Goal: Navigation & Orientation: Find specific page/section

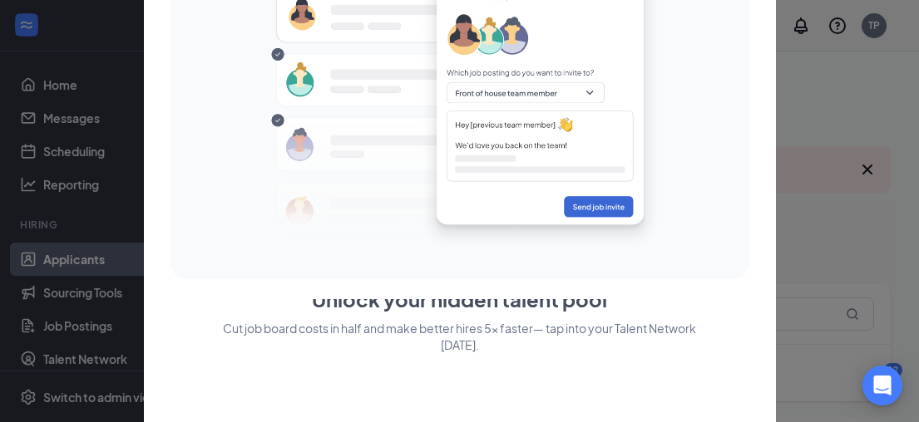
click at [608, 348] on p "Cut job board costs in half and make better hires 5x faster— tap into your Tale…" at bounding box center [459, 373] width 579 height 106
click at [867, 175] on div at bounding box center [459, 211] width 919 height 422
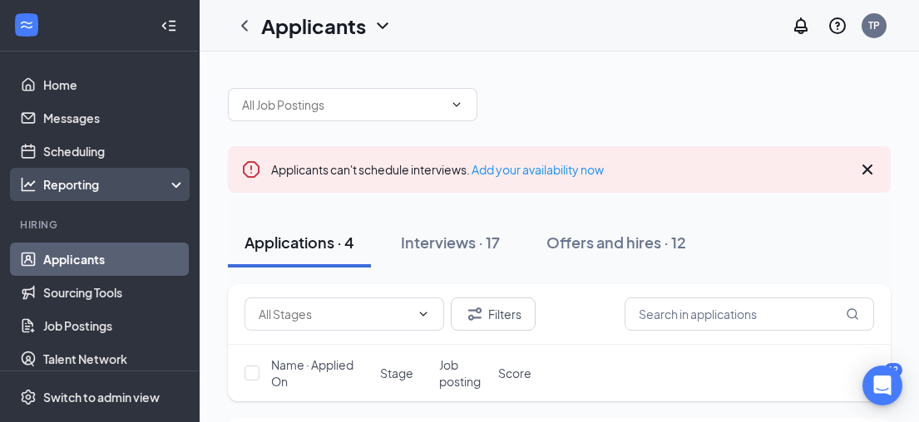
click at [173, 186] on icon at bounding box center [179, 186] width 13 height 0
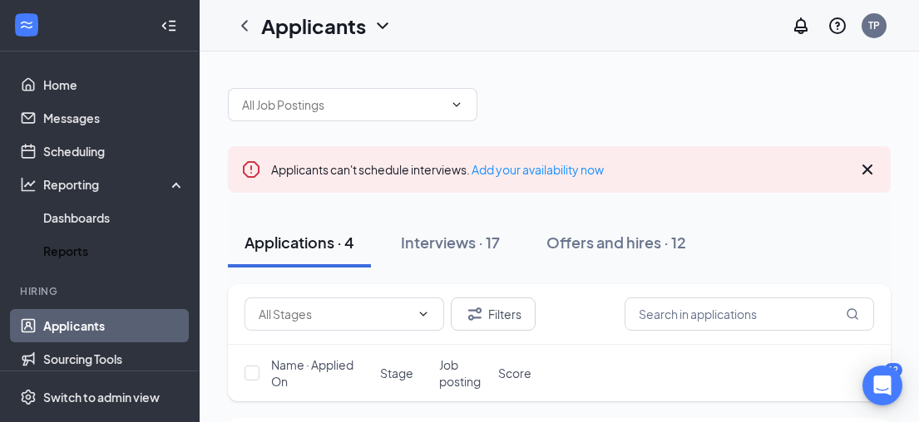
drag, startPoint x: 108, startPoint y: 249, endPoint x: 351, endPoint y: 234, distance: 243.3
click at [109, 250] on link "Reports" at bounding box center [114, 250] width 142 height 33
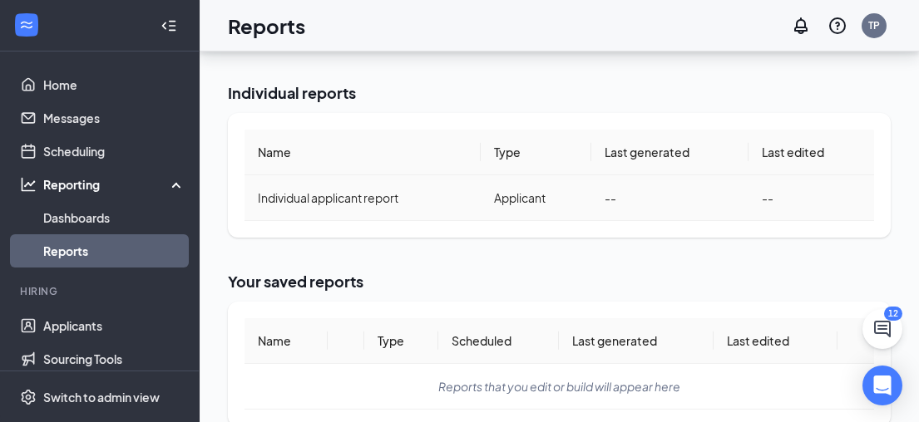
scroll to position [406, 0]
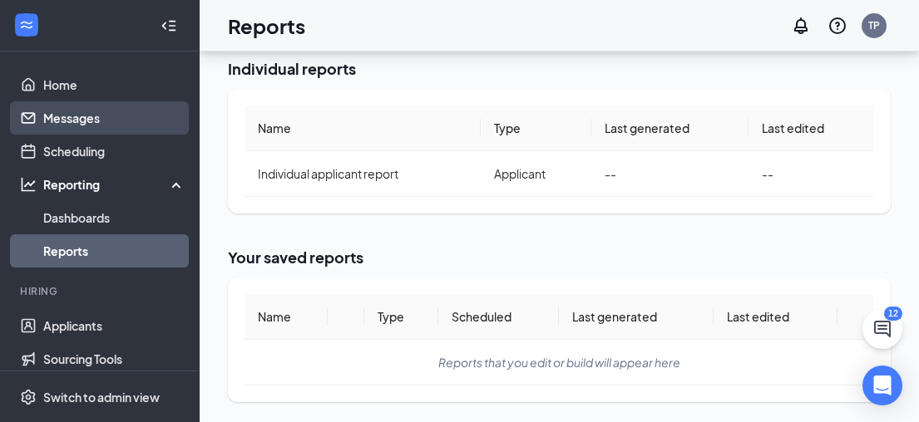
click at [86, 108] on link "Messages" at bounding box center [114, 117] width 142 height 33
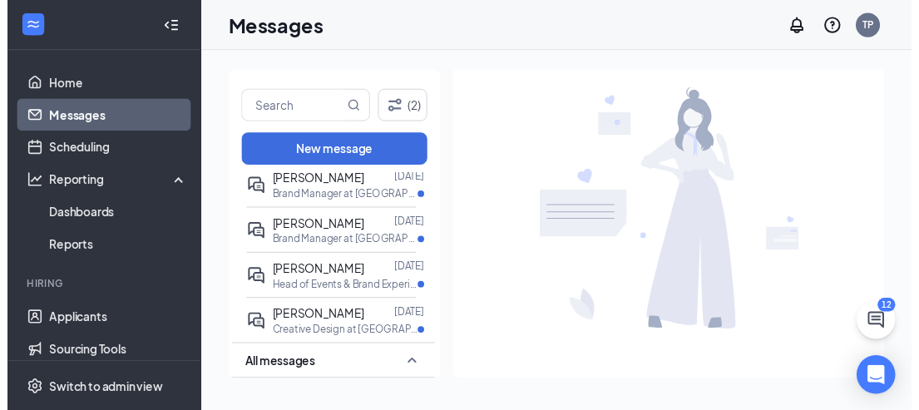
scroll to position [249, 0]
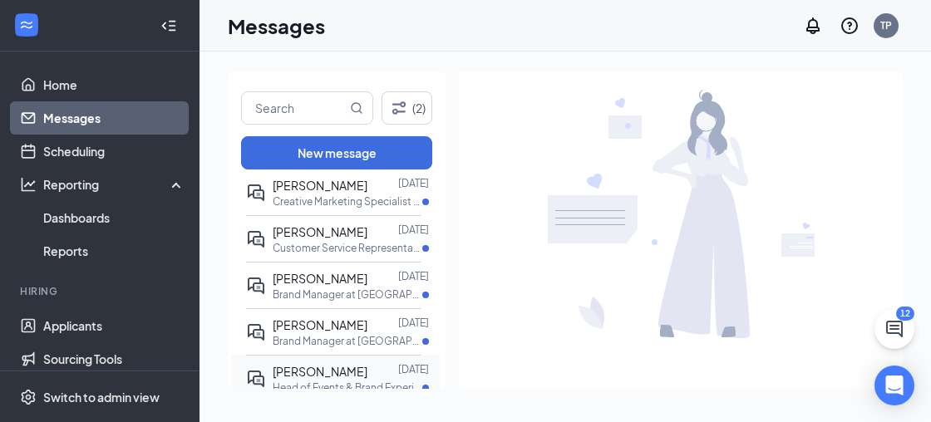
click at [345, 381] on p "Head of Events & Brand Experience at [GEOGRAPHIC_DATA]" at bounding box center [348, 388] width 150 height 14
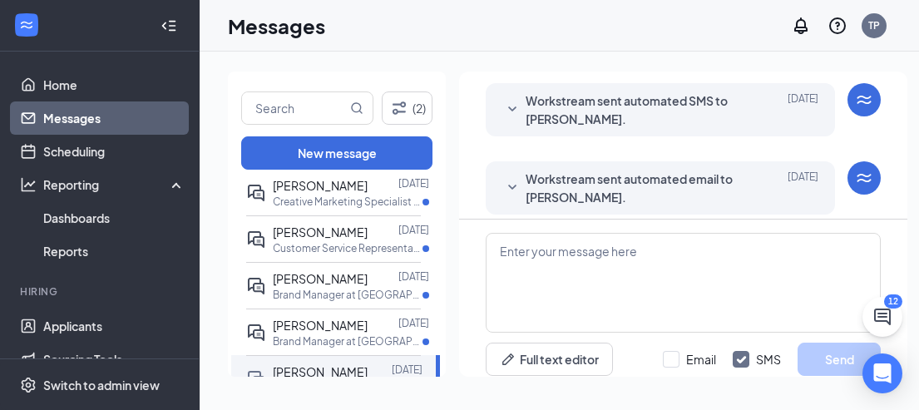
click at [650, 193] on span "Workstream sent automated email to [PERSON_NAME]." at bounding box center [634, 188] width 218 height 37
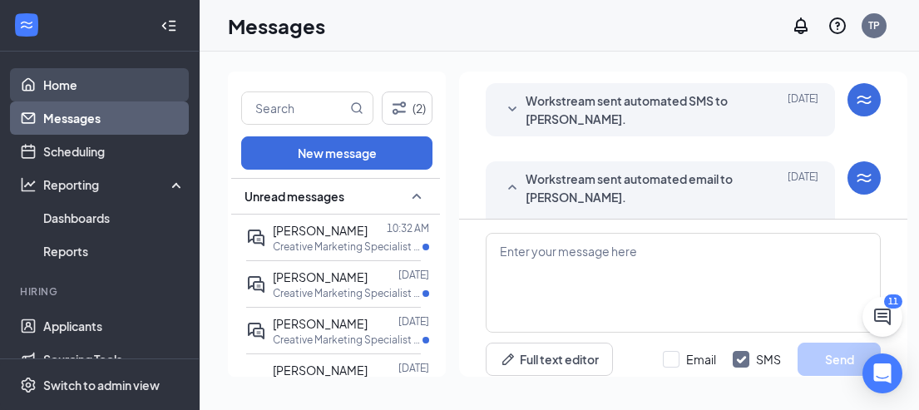
click at [85, 88] on link "Home" at bounding box center [114, 84] width 142 height 33
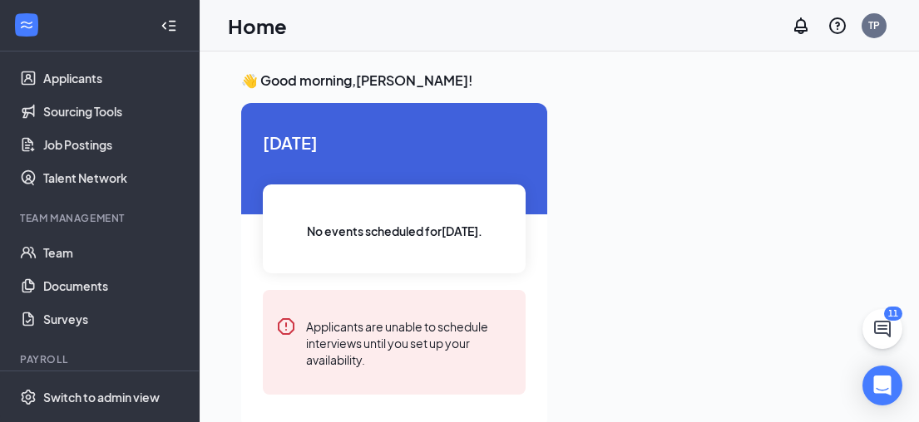
scroll to position [249, 0]
click at [883, 338] on icon "ChatActive" at bounding box center [882, 329] width 20 height 20
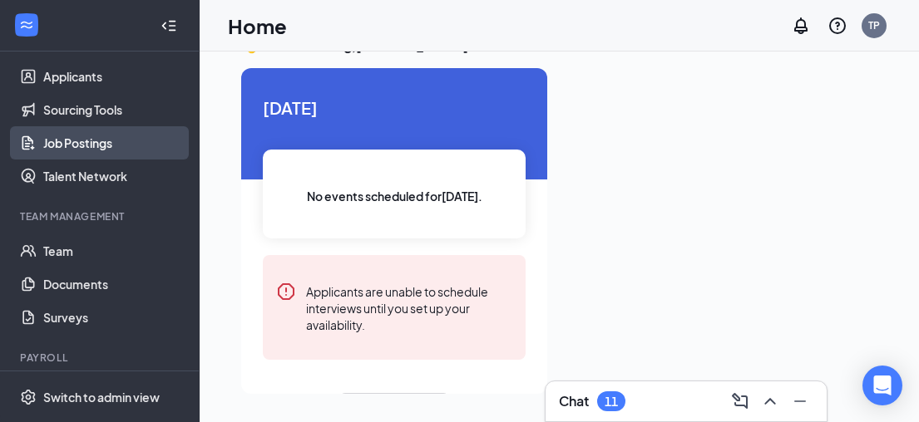
click at [64, 151] on link "Job Postings" at bounding box center [114, 142] width 142 height 33
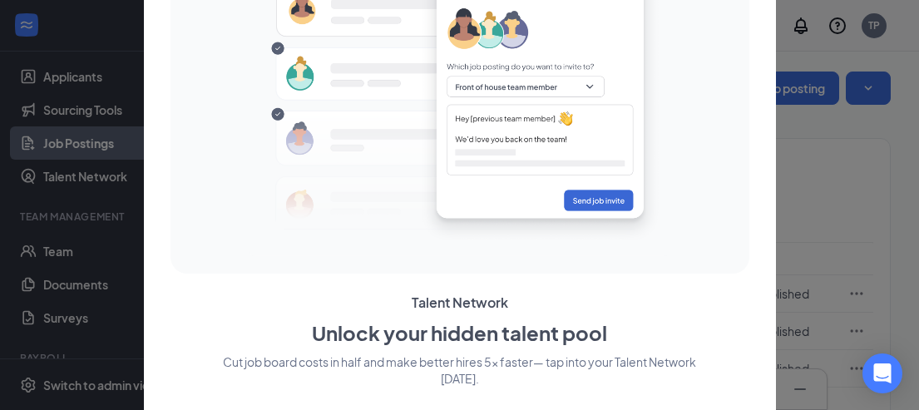
click at [93, 286] on div at bounding box center [459, 205] width 919 height 410
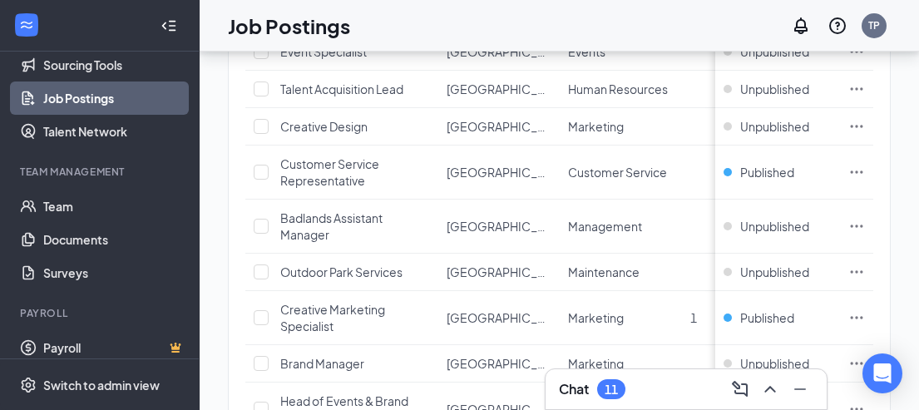
scroll to position [333, 0]
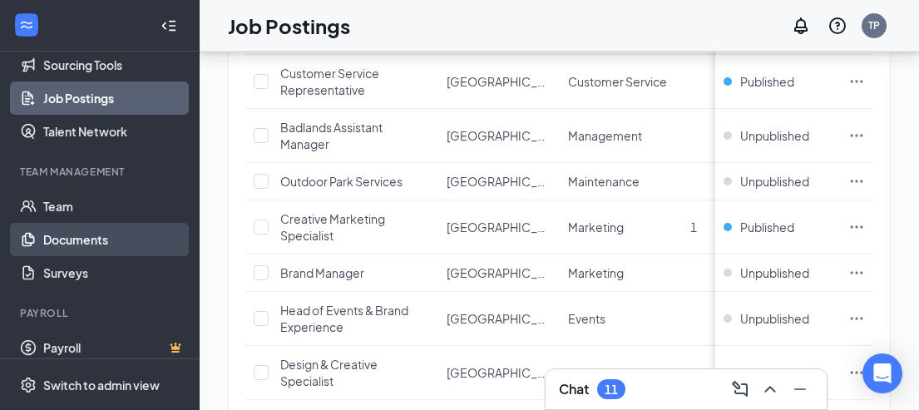
click at [114, 239] on link "Documents" at bounding box center [114, 239] width 142 height 33
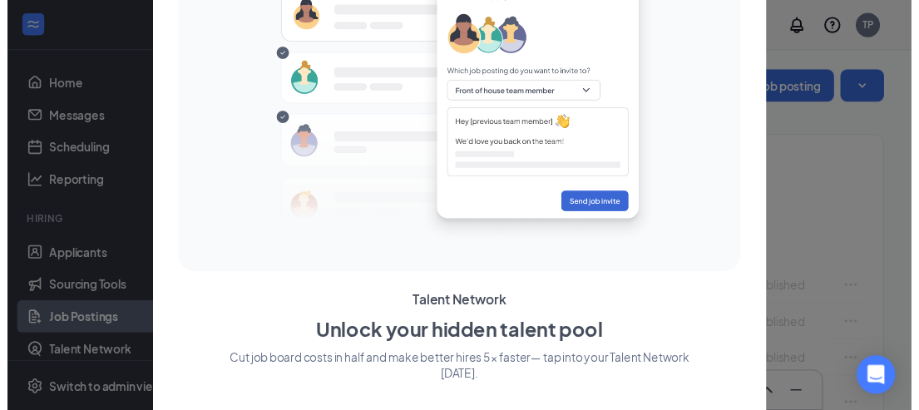
scroll to position [333, 0]
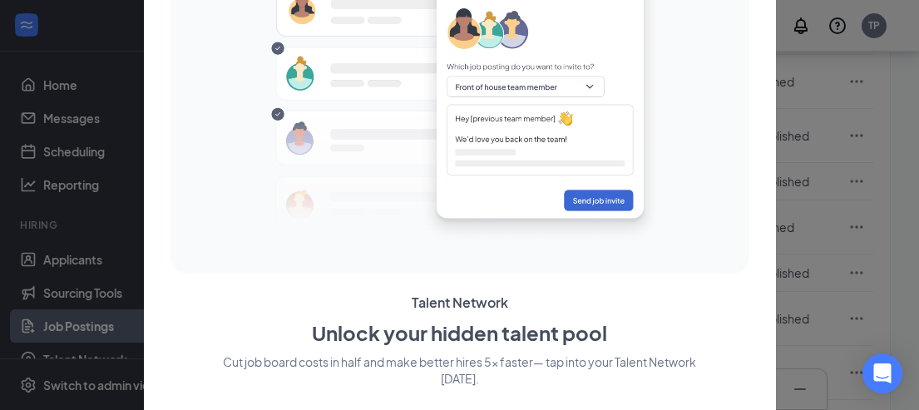
click at [833, 190] on div at bounding box center [459, 205] width 919 height 410
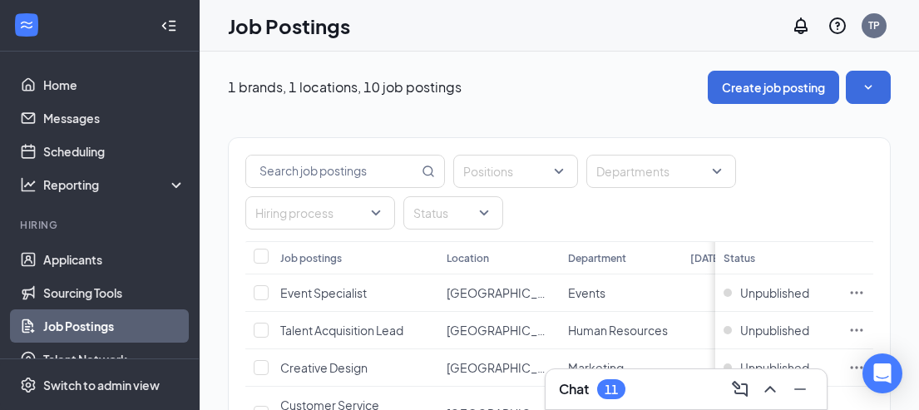
scroll to position [0, 0]
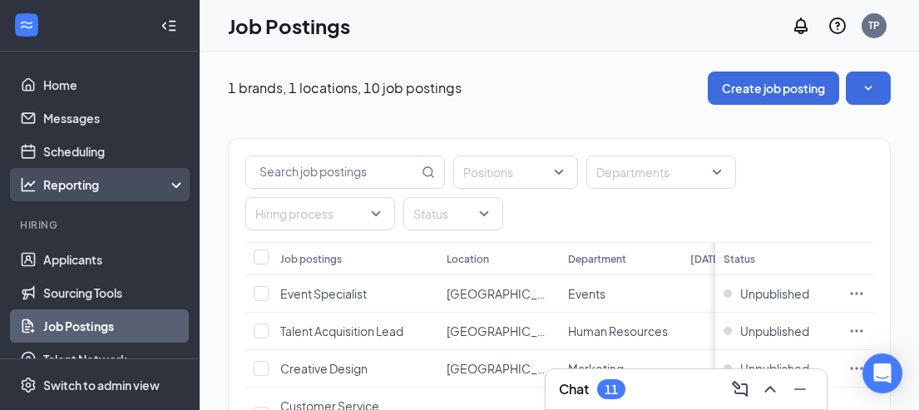
click at [163, 189] on div "Reporting" at bounding box center [114, 184] width 143 height 17
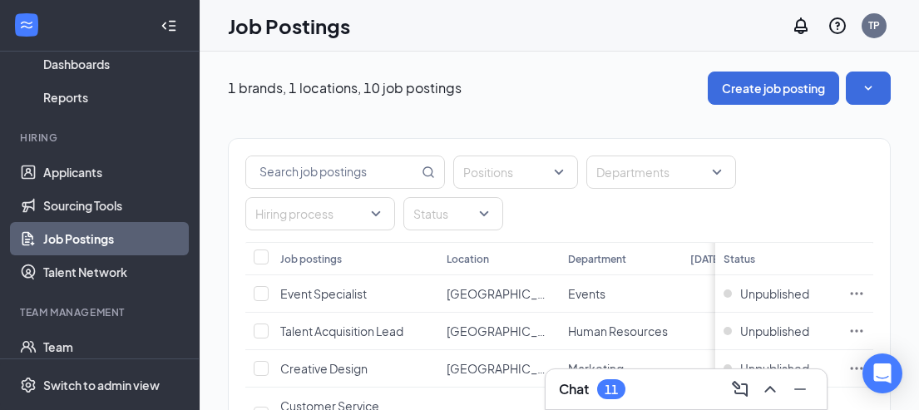
scroll to position [249, 0]
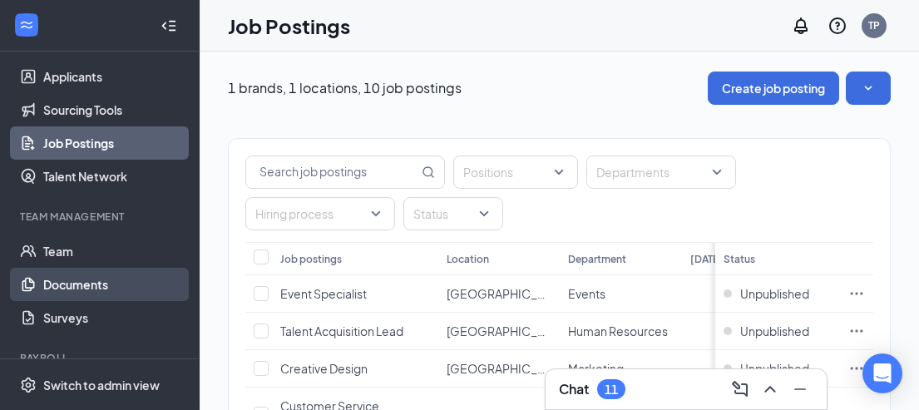
click at [141, 292] on link "Documents" at bounding box center [114, 284] width 142 height 33
